Goal: Navigation & Orientation: Find specific page/section

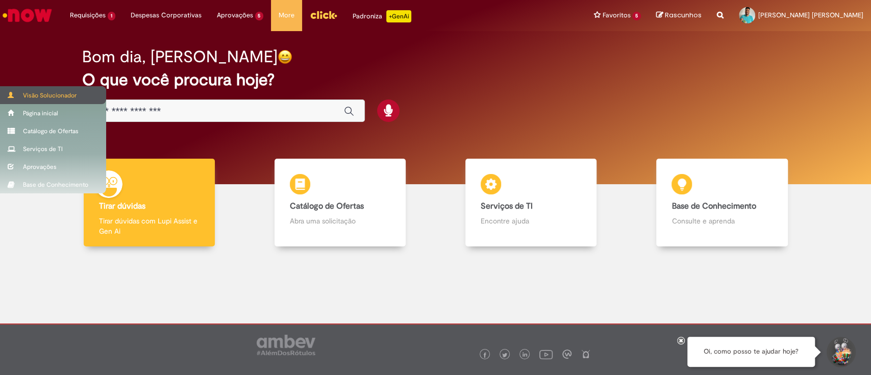
click at [17, 86] on div "Visão Solucionador" at bounding box center [53, 95] width 106 height 18
click at [12, 94] on span at bounding box center [12, 95] width 8 height 6
